Goal: Transaction & Acquisition: Purchase product/service

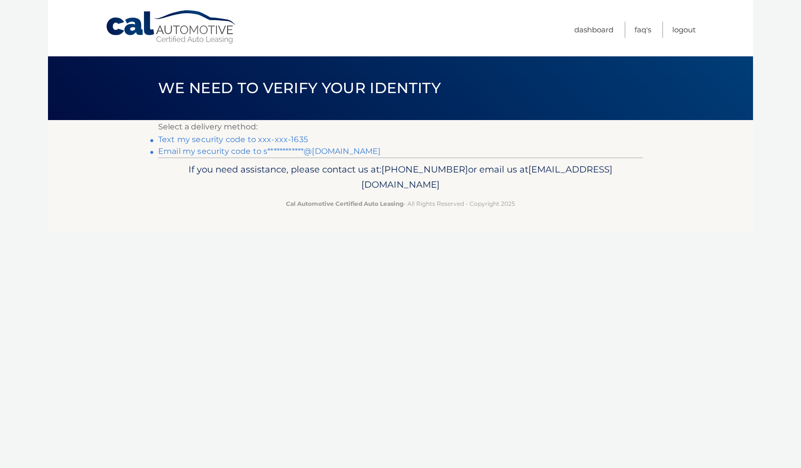
click at [251, 140] on link "Text my security code to xxx-xxx-1635" at bounding box center [233, 139] width 150 height 9
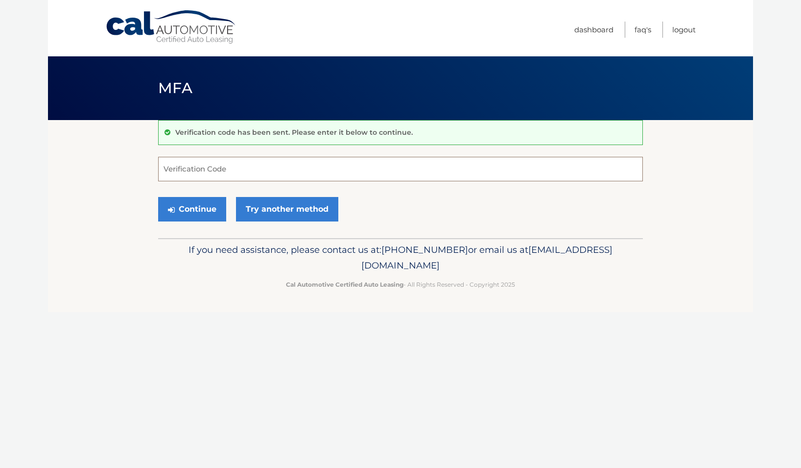
click at [245, 171] on input "Verification Code" at bounding box center [400, 169] width 485 height 24
type input "524014"
click at [181, 207] on button "Continue" at bounding box center [192, 209] width 68 height 24
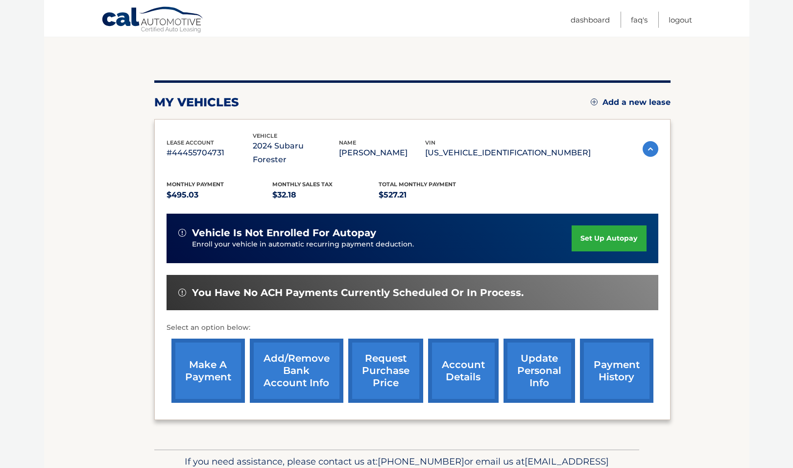
scroll to position [150, 0]
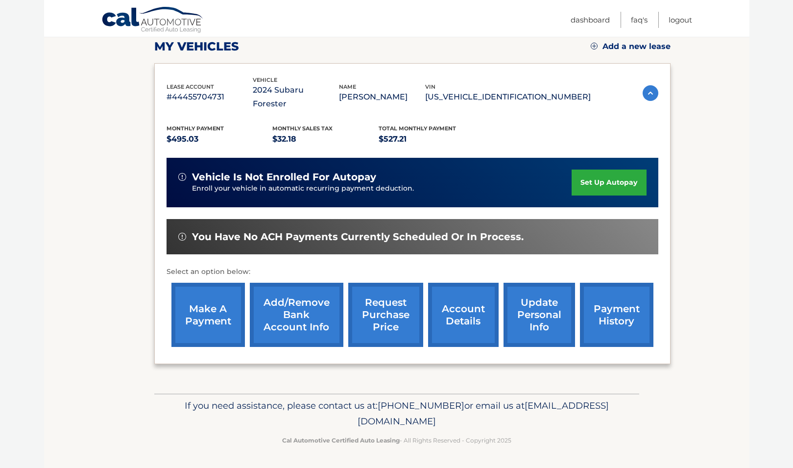
click at [219, 303] on link "make a payment" at bounding box center [207, 315] width 73 height 64
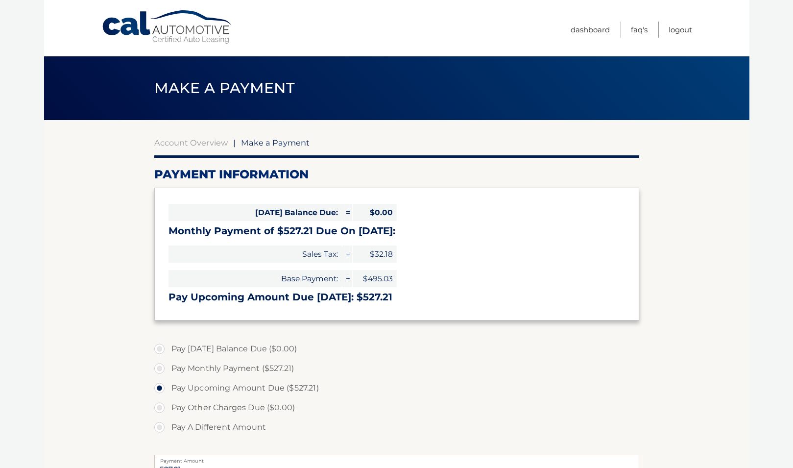
select select "NjFlY2EzMzUtYjJkZC00N2EyLTlkMGQtMGRhNjU4NTg0ZTI4"
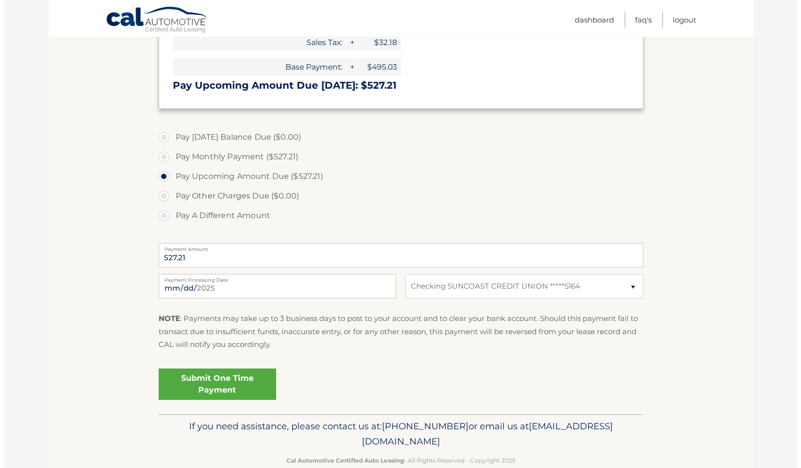
scroll to position [232, 0]
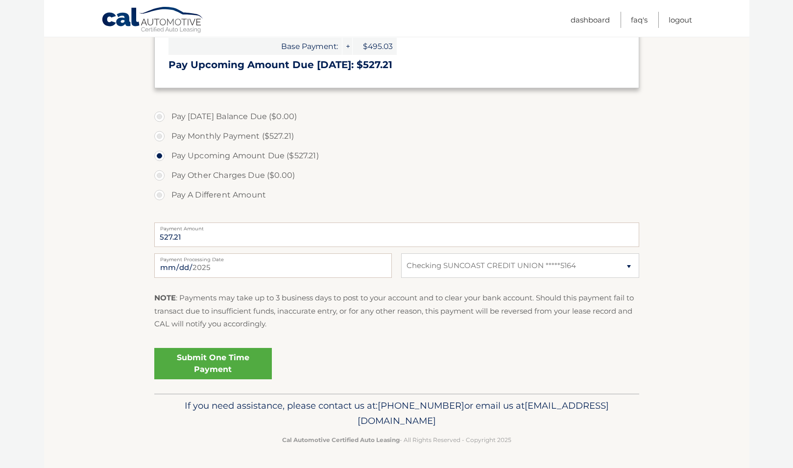
click at [220, 363] on link "Submit One Time Payment" at bounding box center [213, 363] width 118 height 31
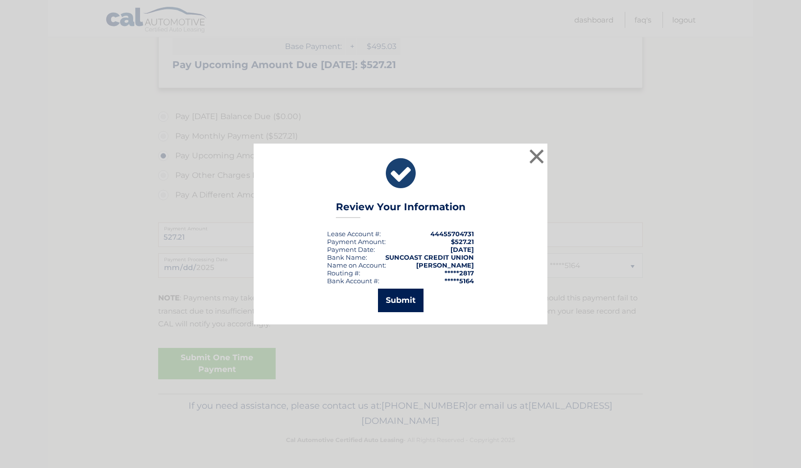
click at [401, 299] on button "Submit" at bounding box center [401, 300] width 46 height 24
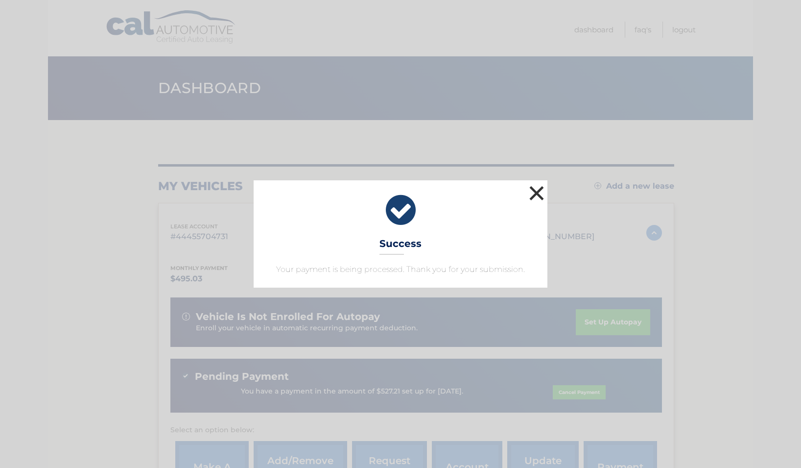
click at [535, 193] on button "×" at bounding box center [537, 193] width 20 height 20
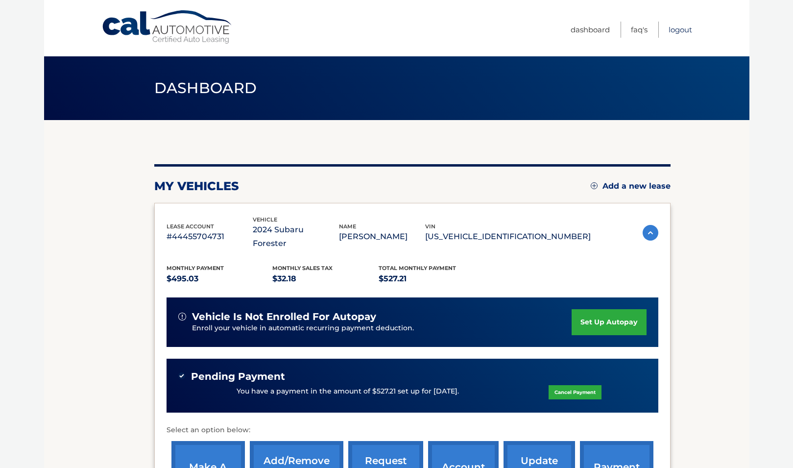
click at [677, 29] on link "Logout" at bounding box center [680, 30] width 24 height 16
